Goal: Navigation & Orientation: Find specific page/section

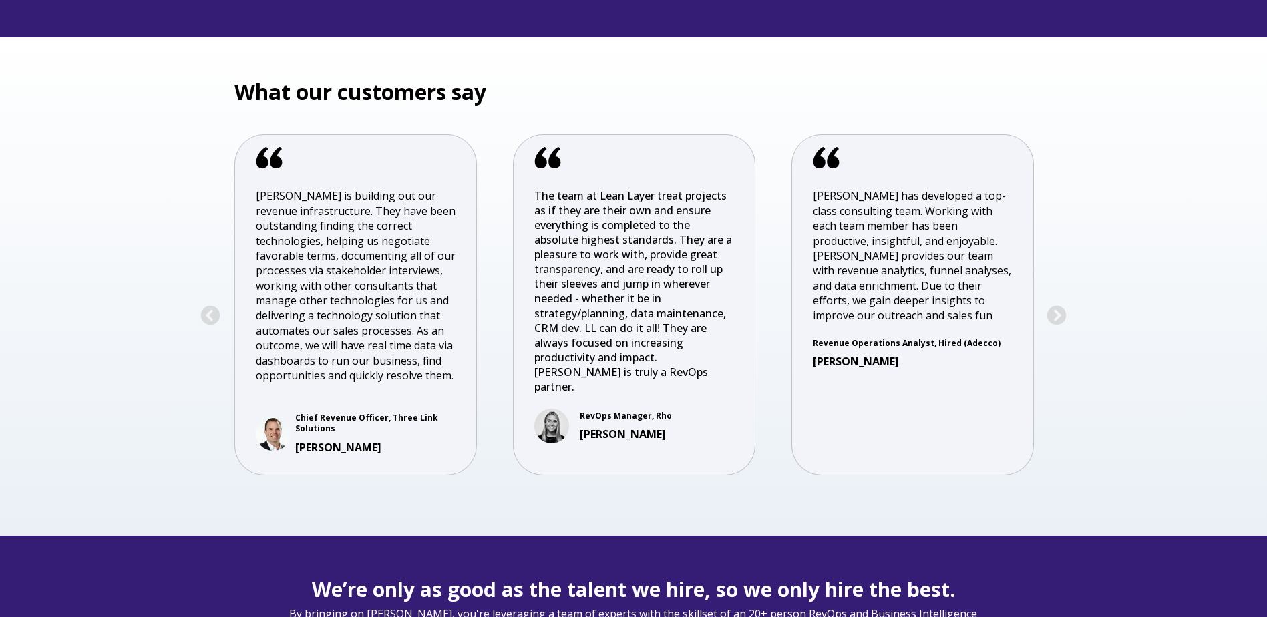
scroll to position [2739, 0]
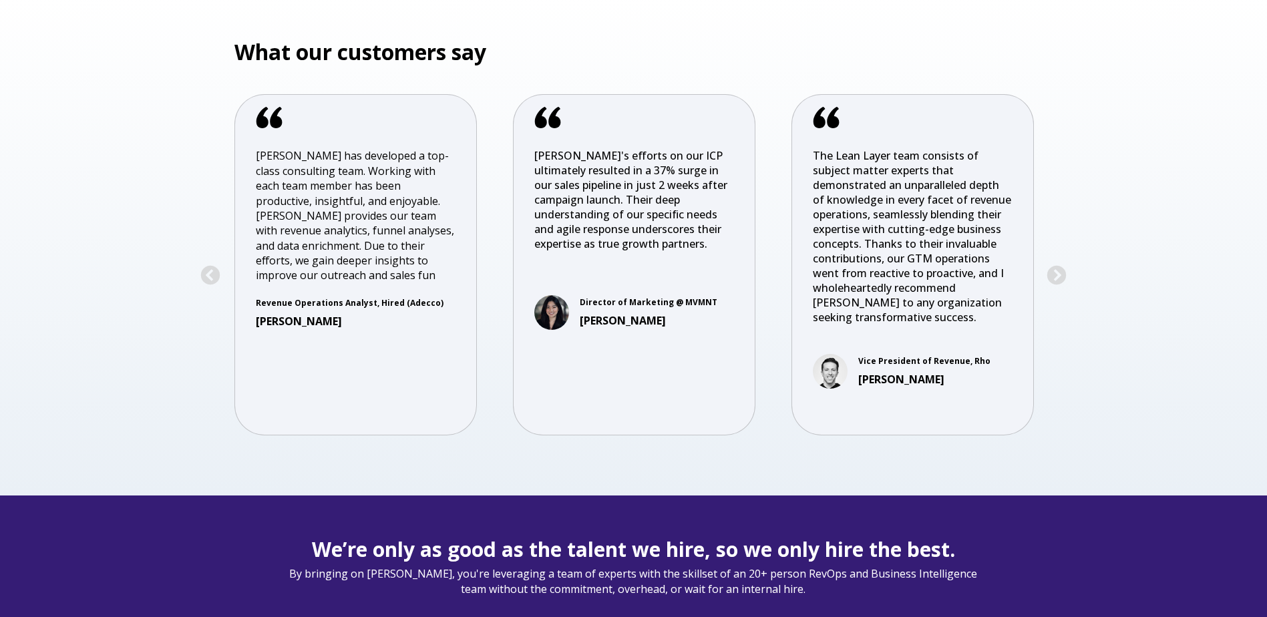
click at [327, 246] on div "[PERSON_NAME] has developed a top-class consulting team. Working with each team…" at bounding box center [356, 215] width 200 height 135
click at [1060, 275] on button "Next" at bounding box center [1056, 275] width 21 height 21
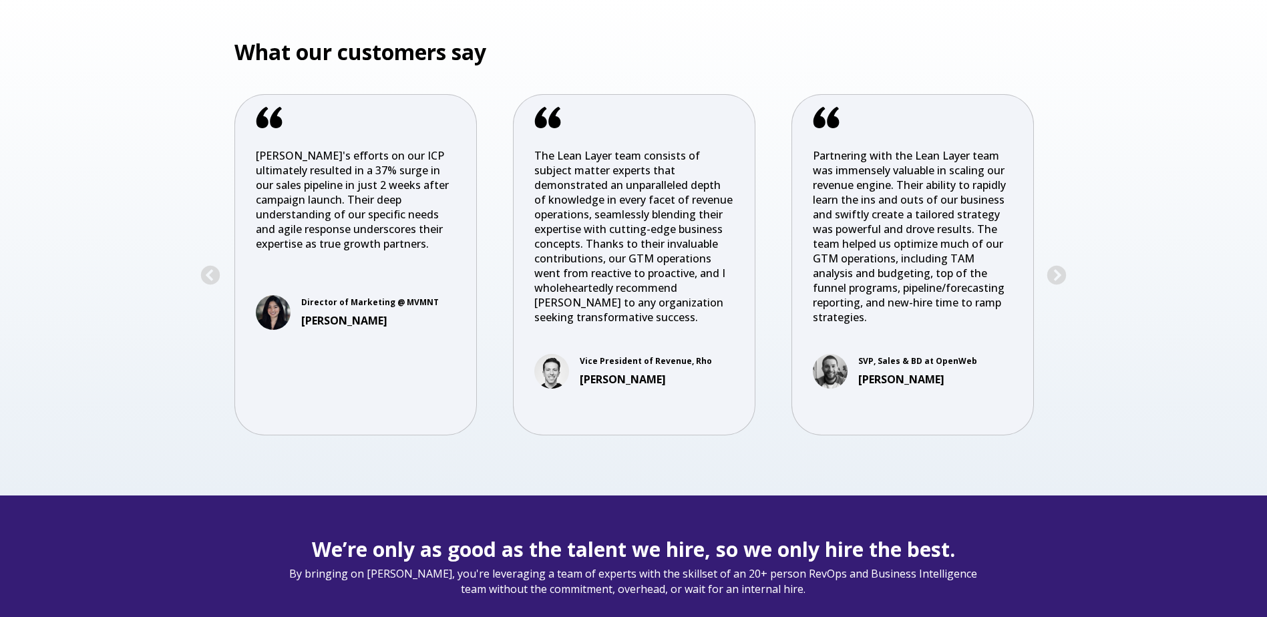
click at [997, 327] on p "Partnering with the Lean Layer team was immensely valuable in scaling our reven…" at bounding box center [913, 243] width 200 height 191
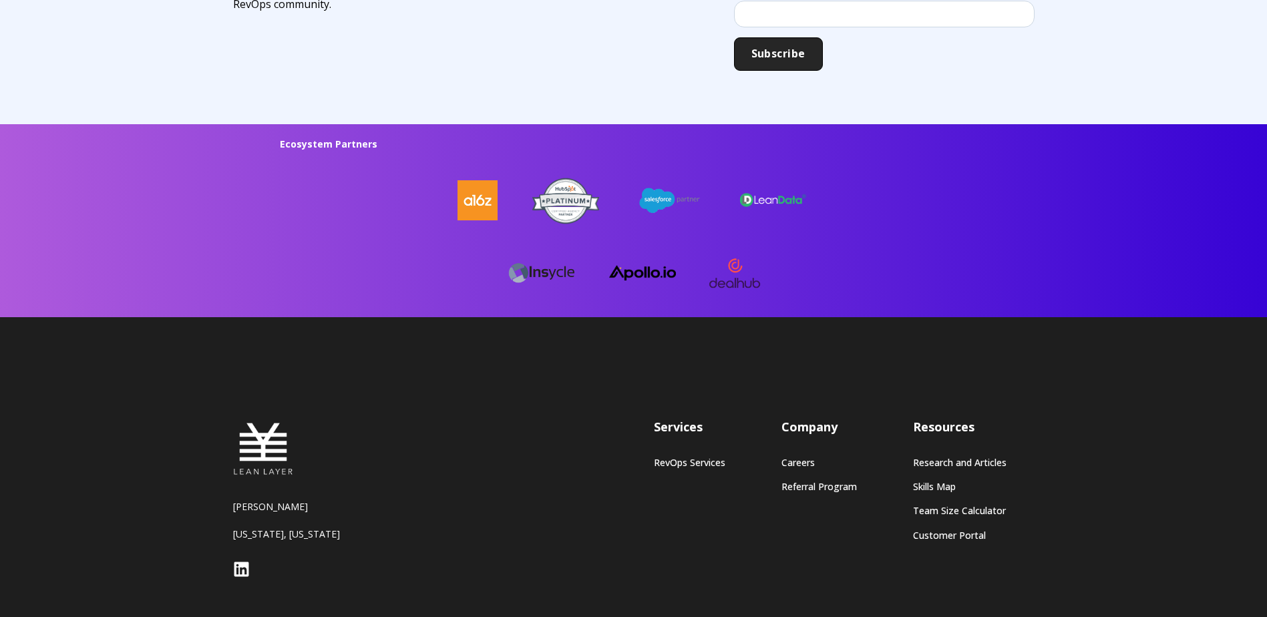
scroll to position [3474, 0]
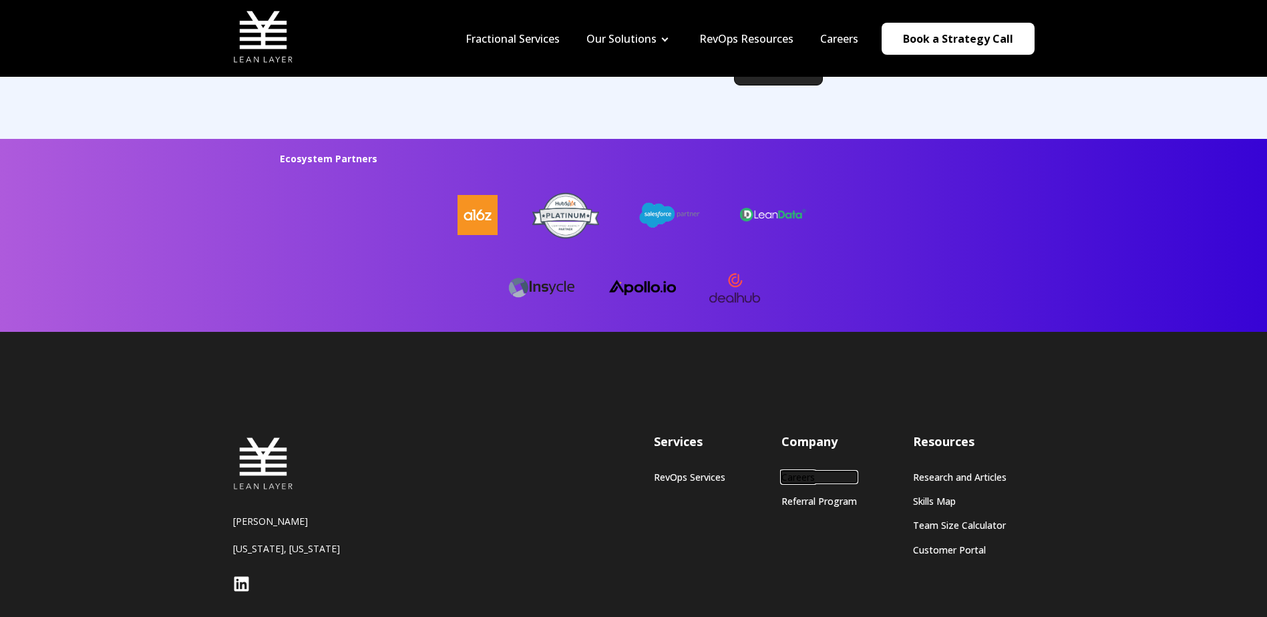
click at [801, 474] on link "Careers" at bounding box center [819, 477] width 75 height 11
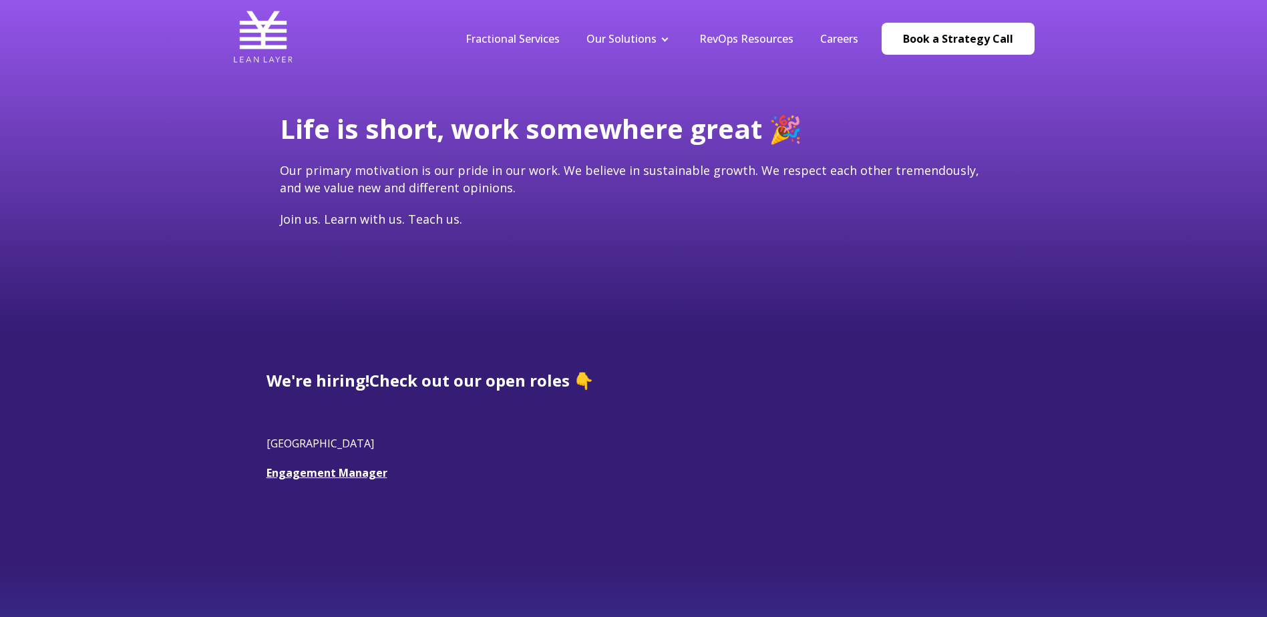
scroll to position [200, 0]
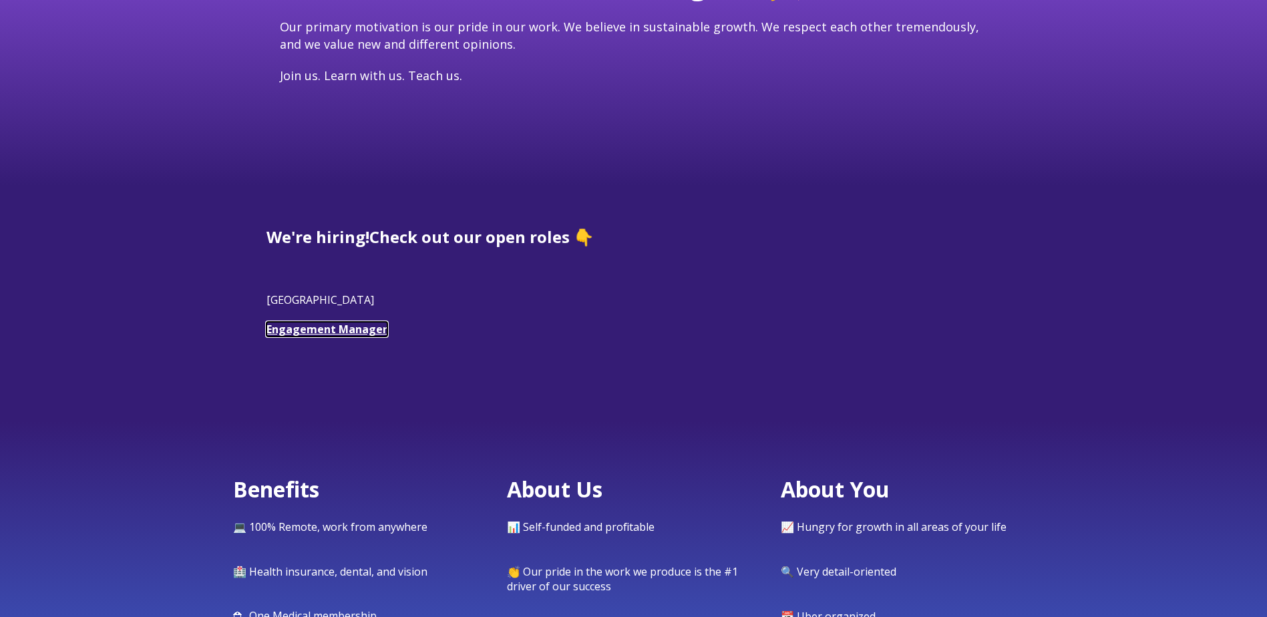
click at [353, 325] on link "Engagement Manager" at bounding box center [327, 329] width 121 height 15
